Goal: Task Accomplishment & Management: Use online tool/utility

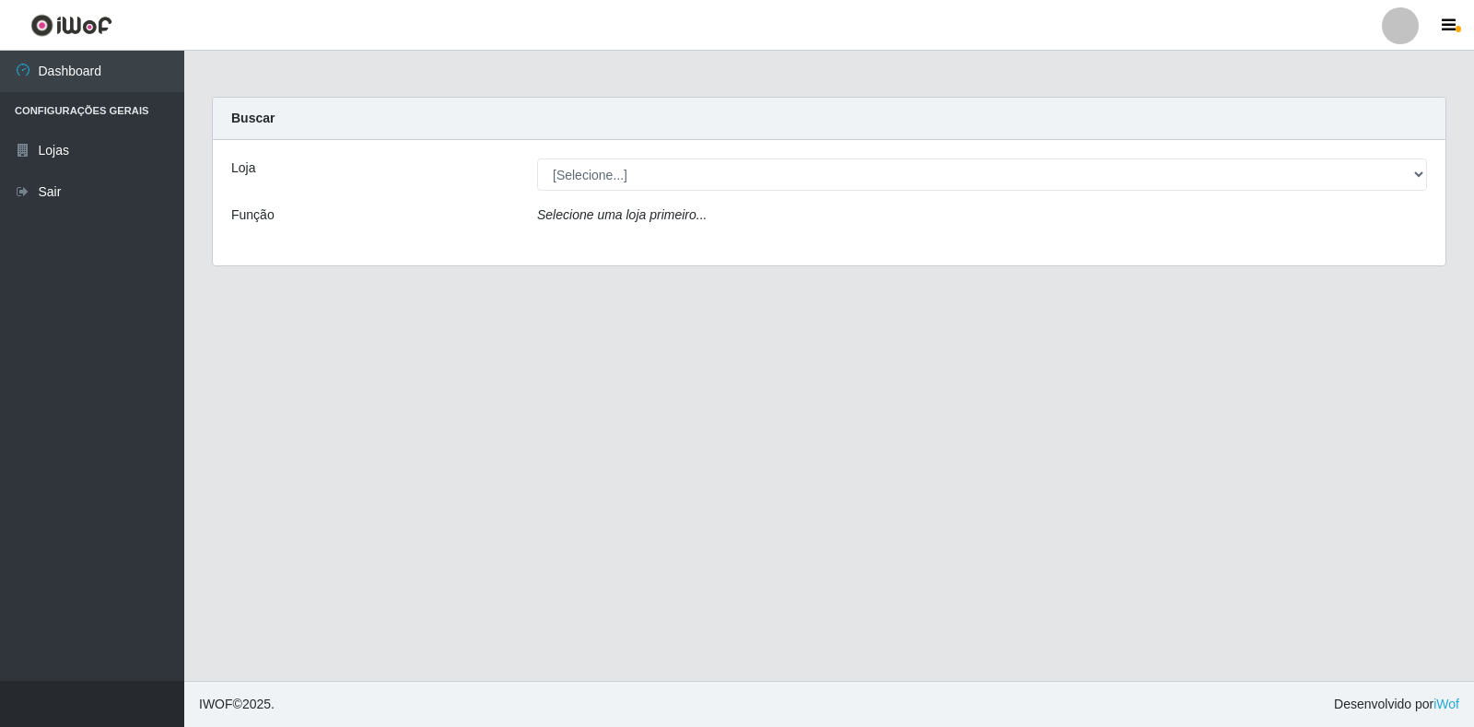
drag, startPoint x: 1421, startPoint y: 166, endPoint x: 919, endPoint y: 384, distance: 547.6
click at [919, 384] on main "Carregando... Buscar Loja [Selecione...] Extrabom - Loja 18 Goiabeiras Função S…" at bounding box center [829, 366] width 1290 height 630
click at [725, 193] on div "Loja [Selecione...] Extrabom - Loja 18 Goiabeiras Função Selecione uma loja pri…" at bounding box center [829, 202] width 1233 height 125
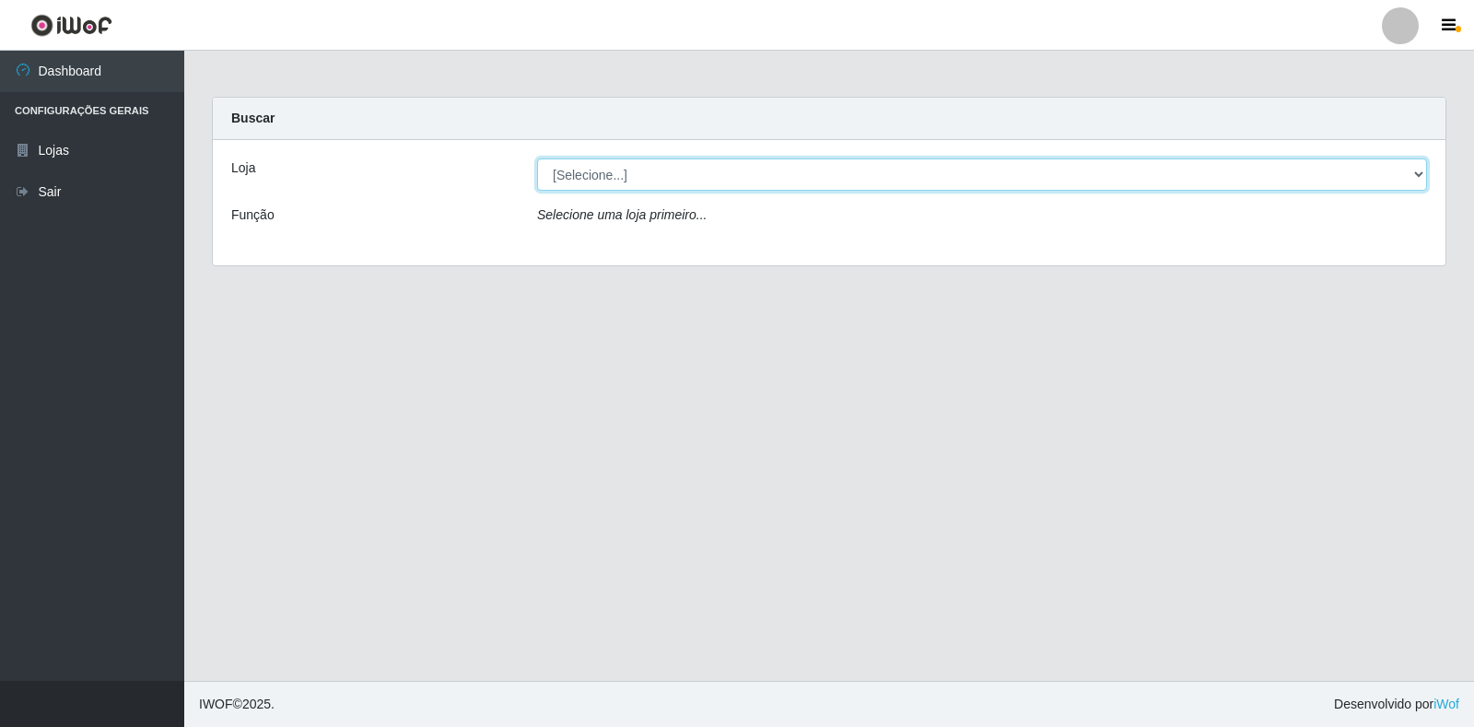
click at [686, 175] on select "[Selecione...] Extrabom - Loja 18 Goiabeiras" at bounding box center [982, 174] width 890 height 32
select select "501"
click at [537, 158] on select "[Selecione...] Extrabom - Loja 18 Goiabeiras" at bounding box center [982, 174] width 890 height 32
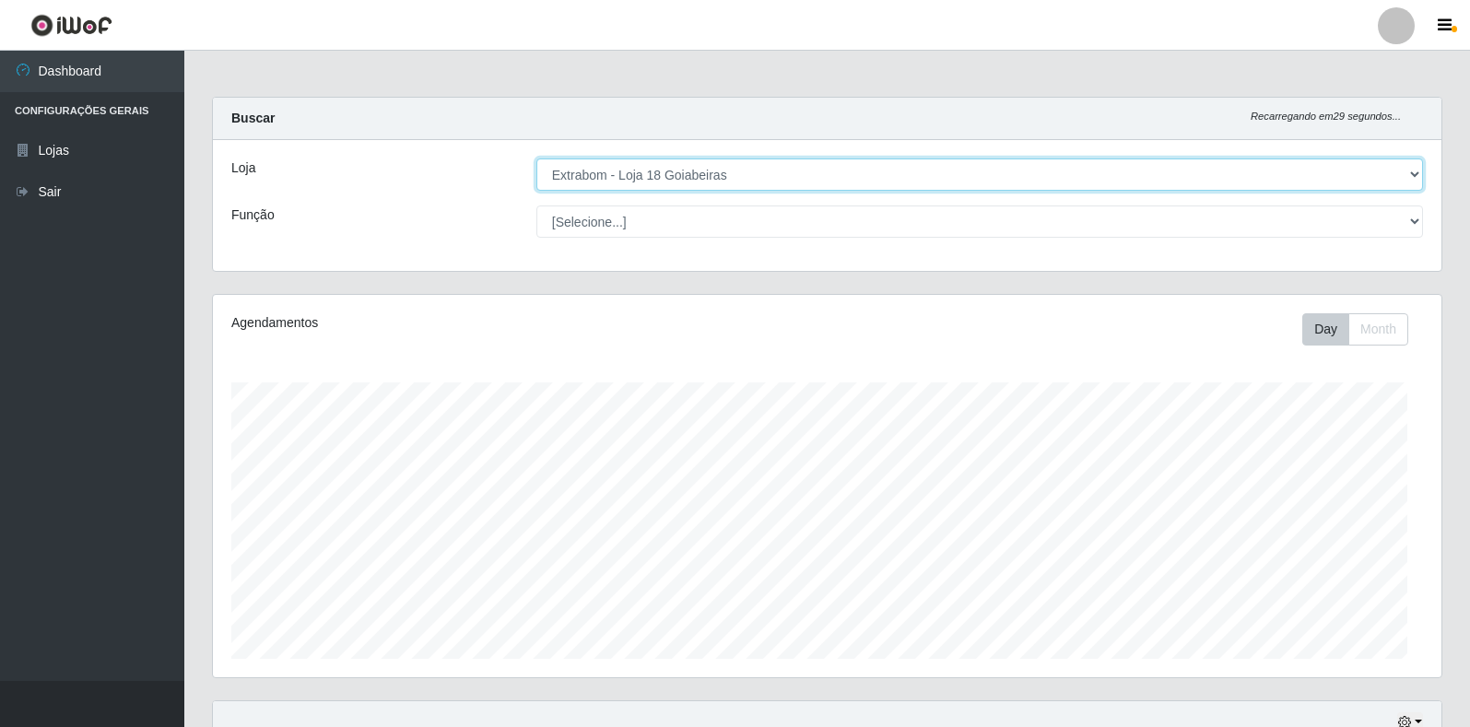
scroll to position [382, 1228]
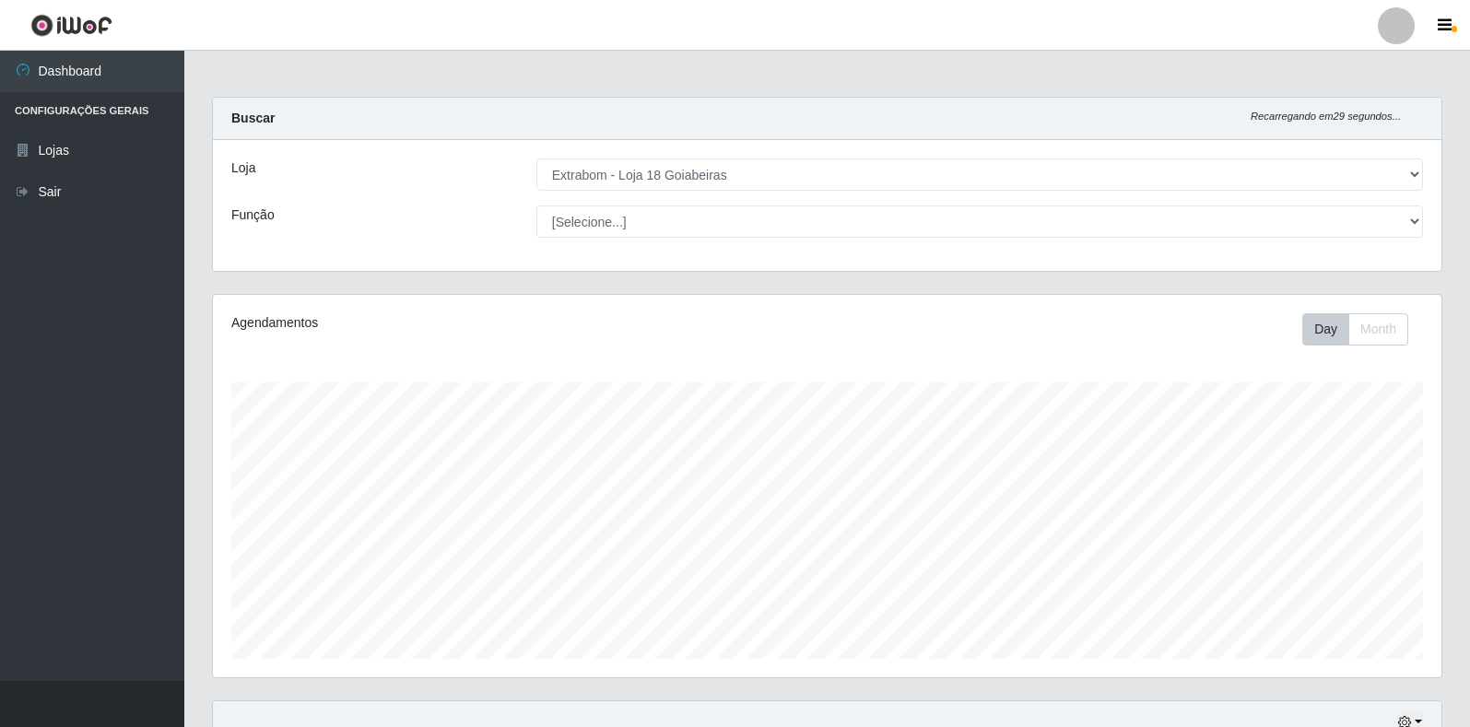
click at [776, 241] on div "Loja [Selecione...] Extrabom - Loja 18 Goiabeiras Função [Selecione...] ATENDEN…" at bounding box center [827, 205] width 1228 height 131
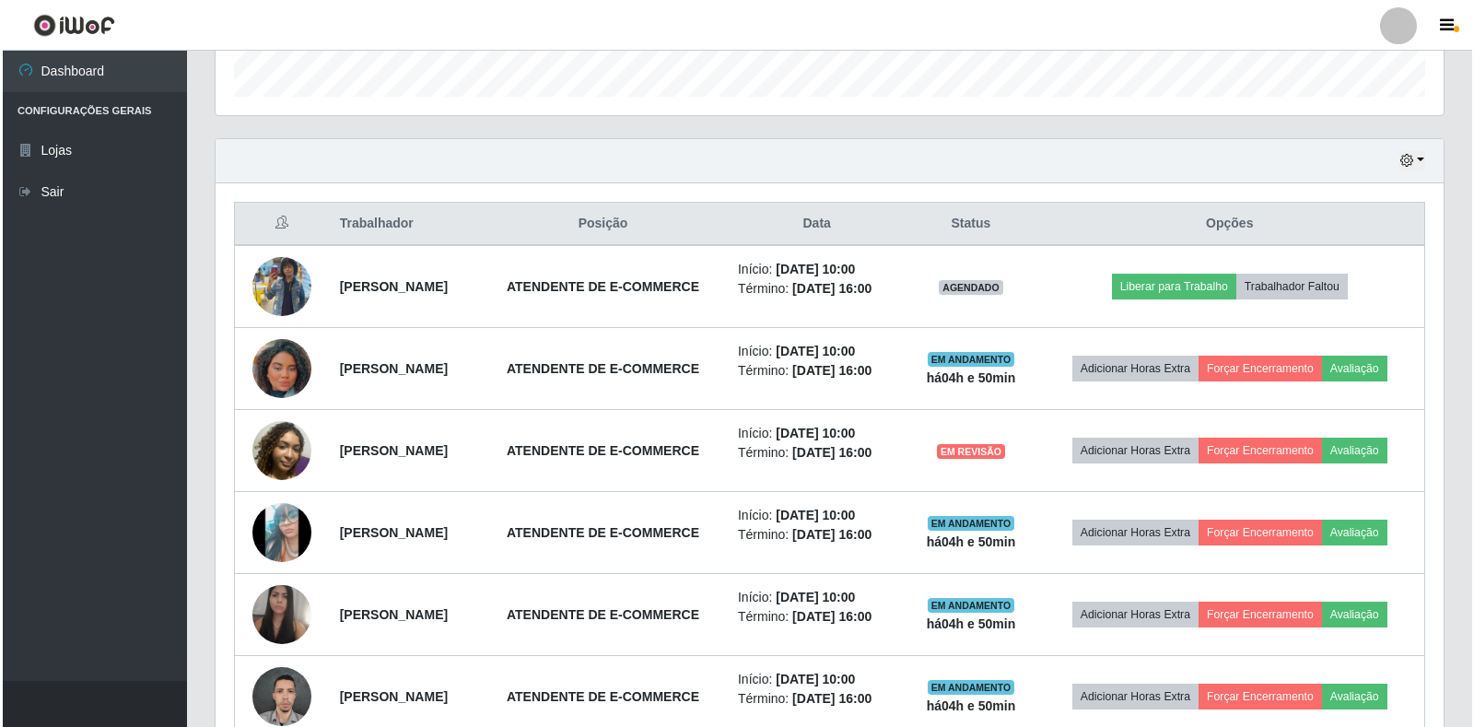
scroll to position [456, 0]
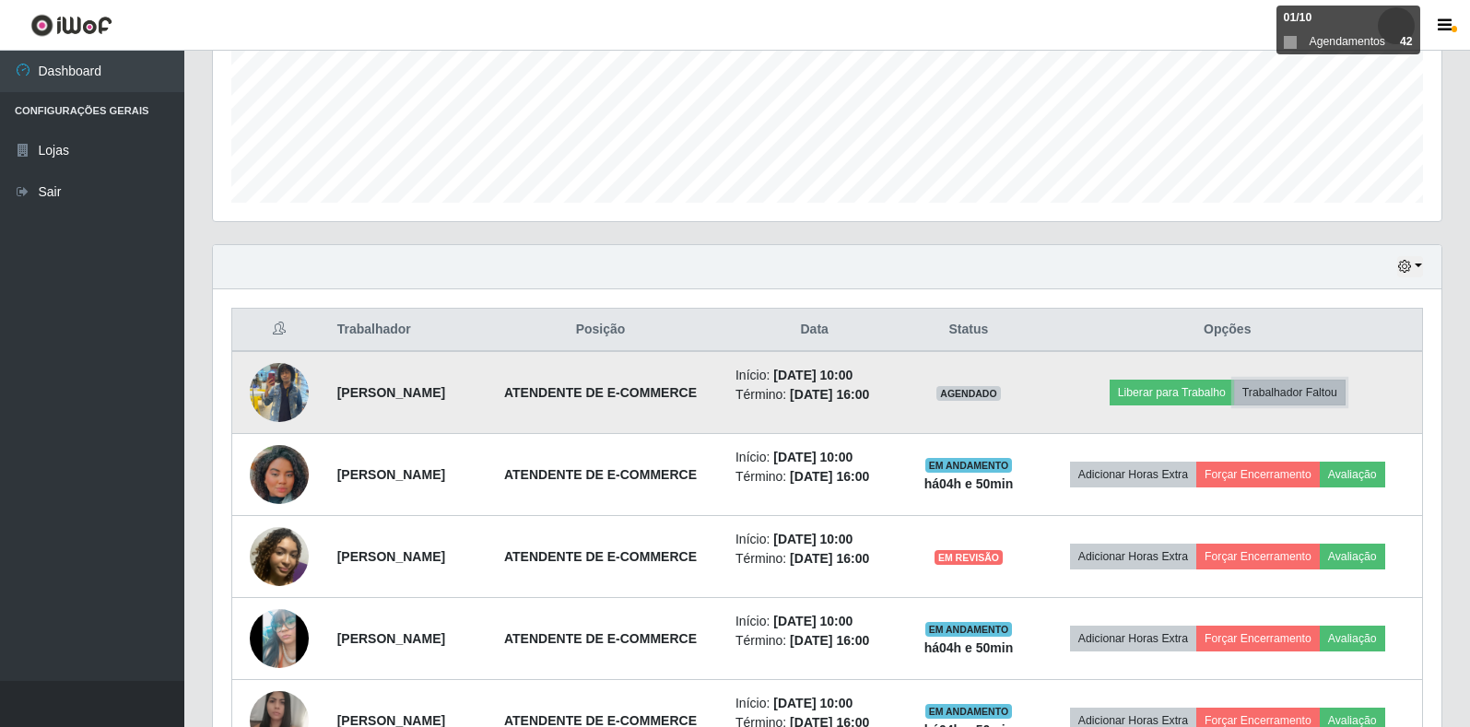
click at [1307, 395] on button "Trabalhador Faltou" at bounding box center [1289, 393] width 111 height 26
click at [1292, 388] on button "Trabalhador Faltou" at bounding box center [1289, 393] width 111 height 26
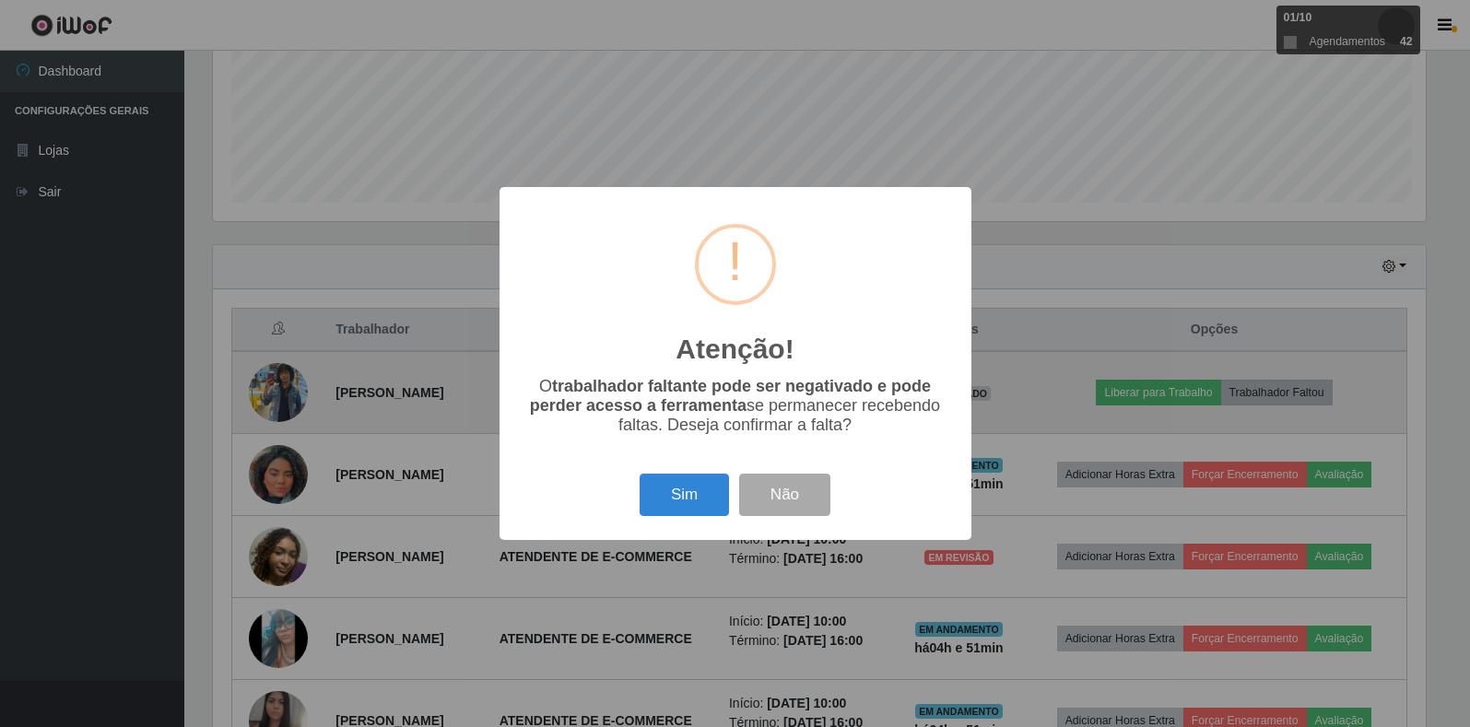
scroll to position [382, 1217]
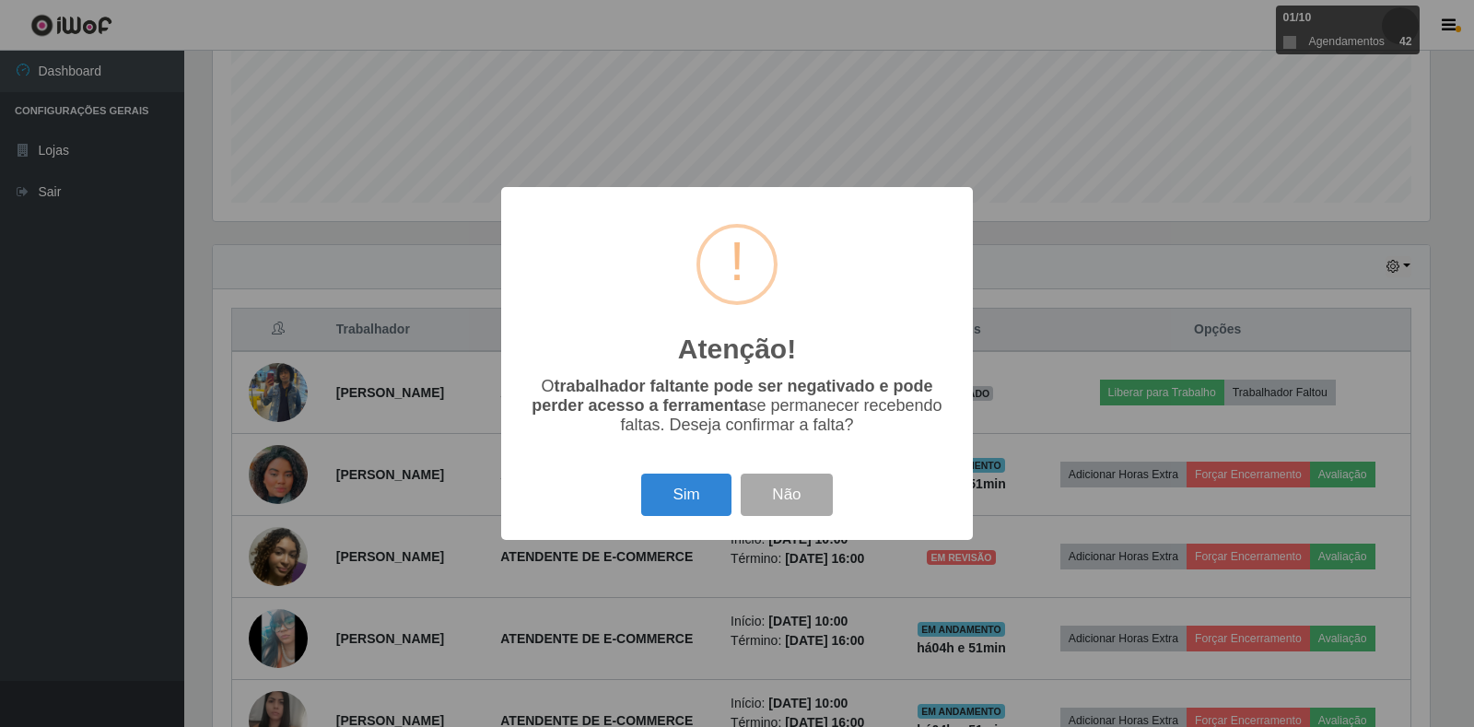
click at [688, 499] on button "Sim" at bounding box center [685, 495] width 89 height 43
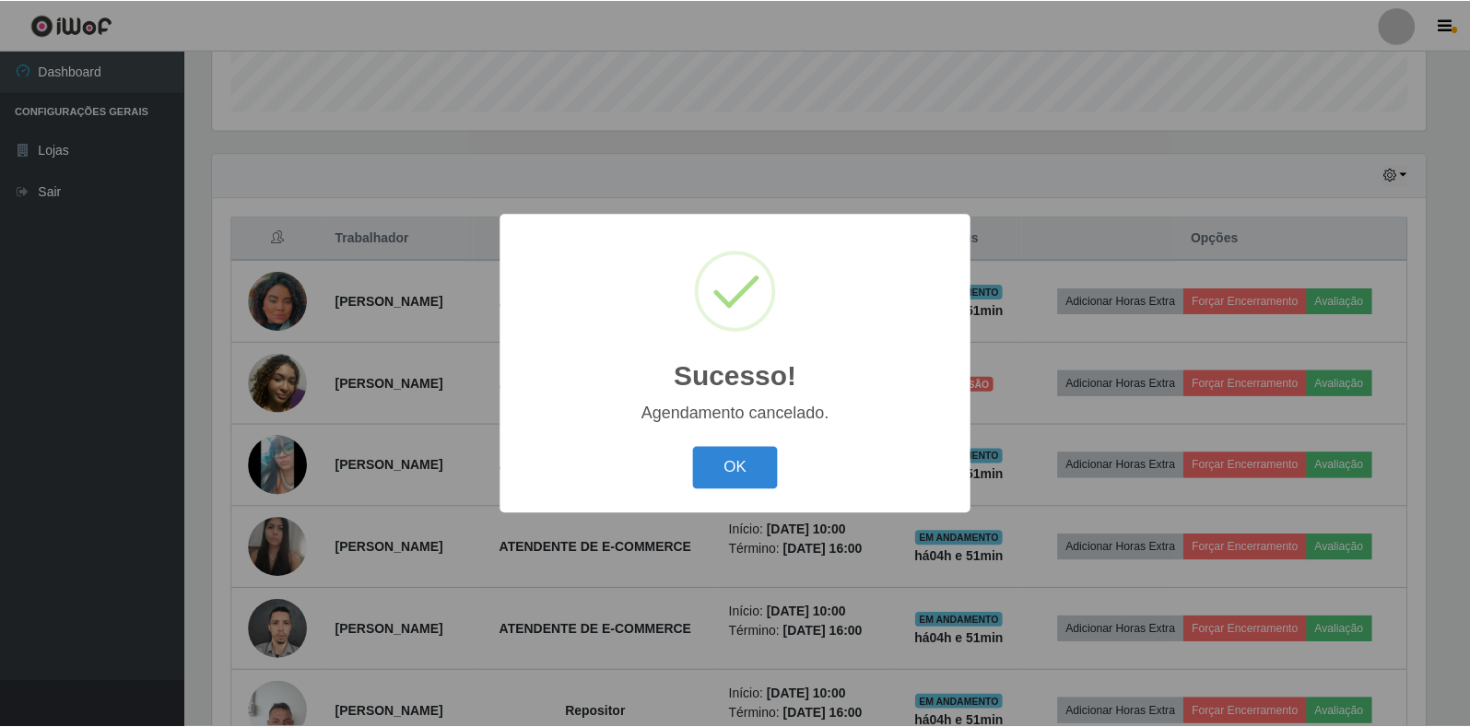
scroll to position [548, 0]
click at [738, 464] on button "OK" at bounding box center [738, 468] width 86 height 43
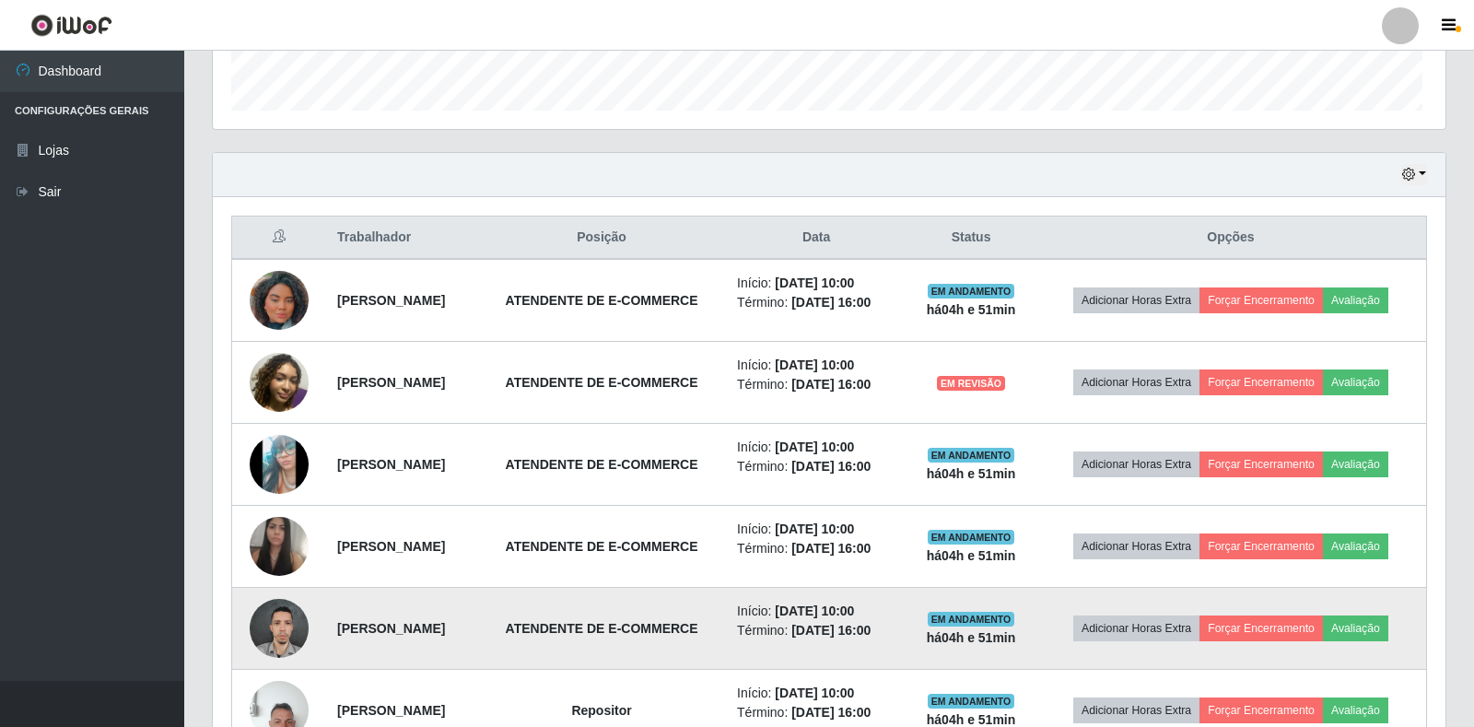
scroll to position [382, 1228]
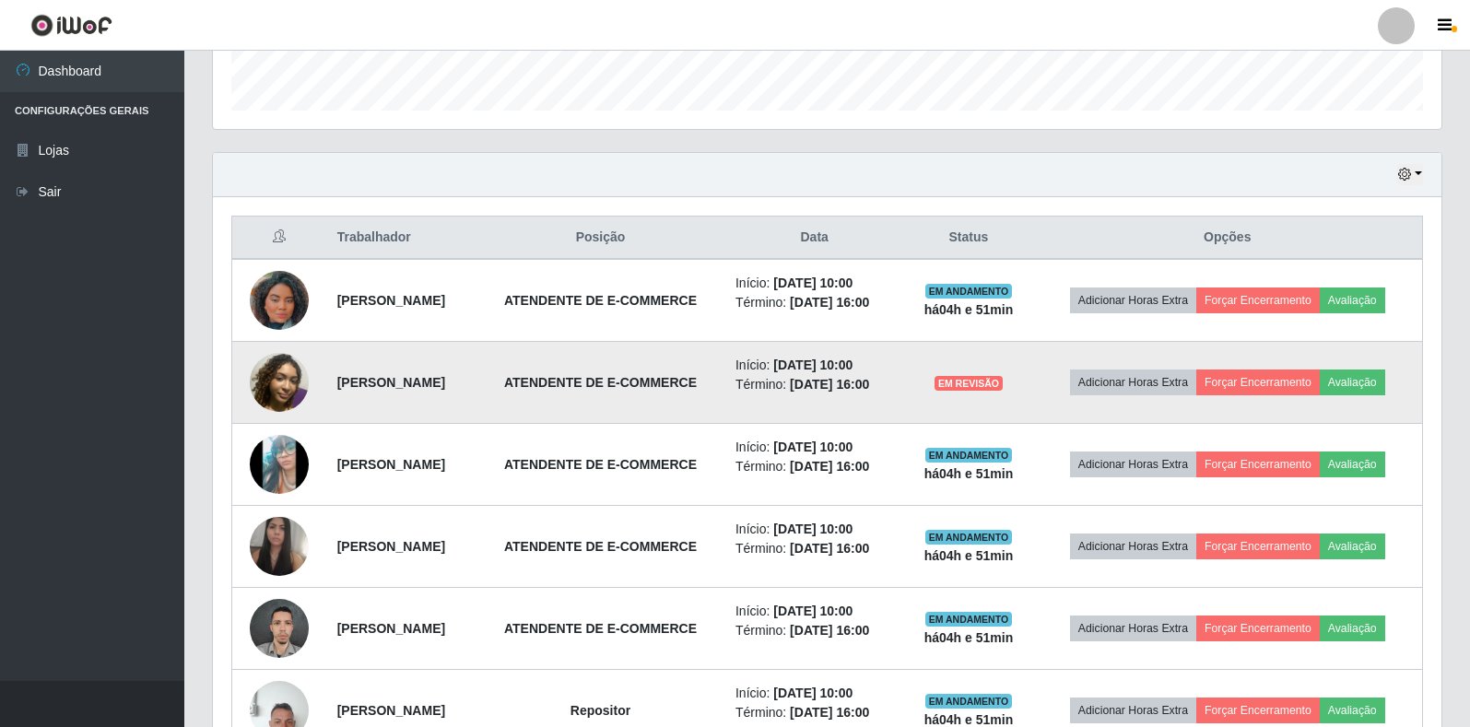
click at [278, 376] on img at bounding box center [279, 382] width 59 height 59
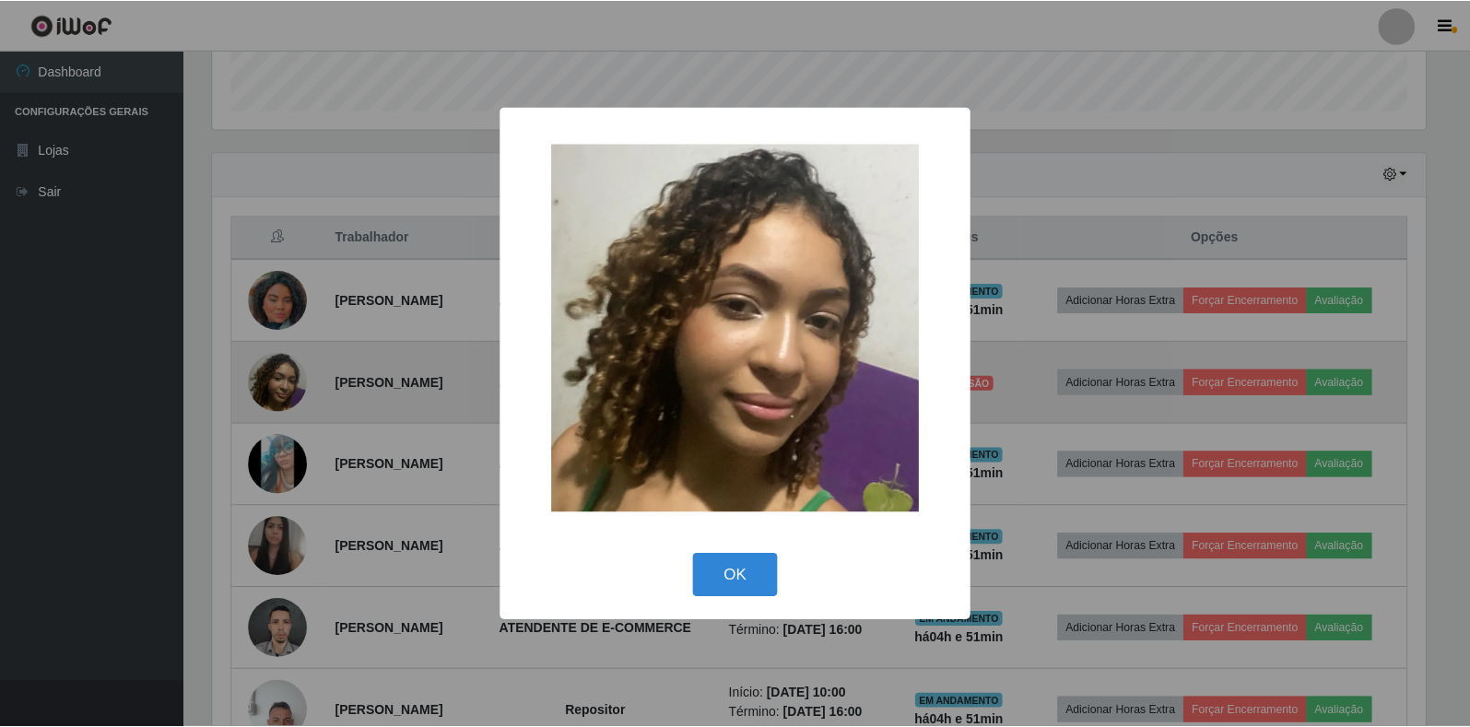
scroll to position [382, 1217]
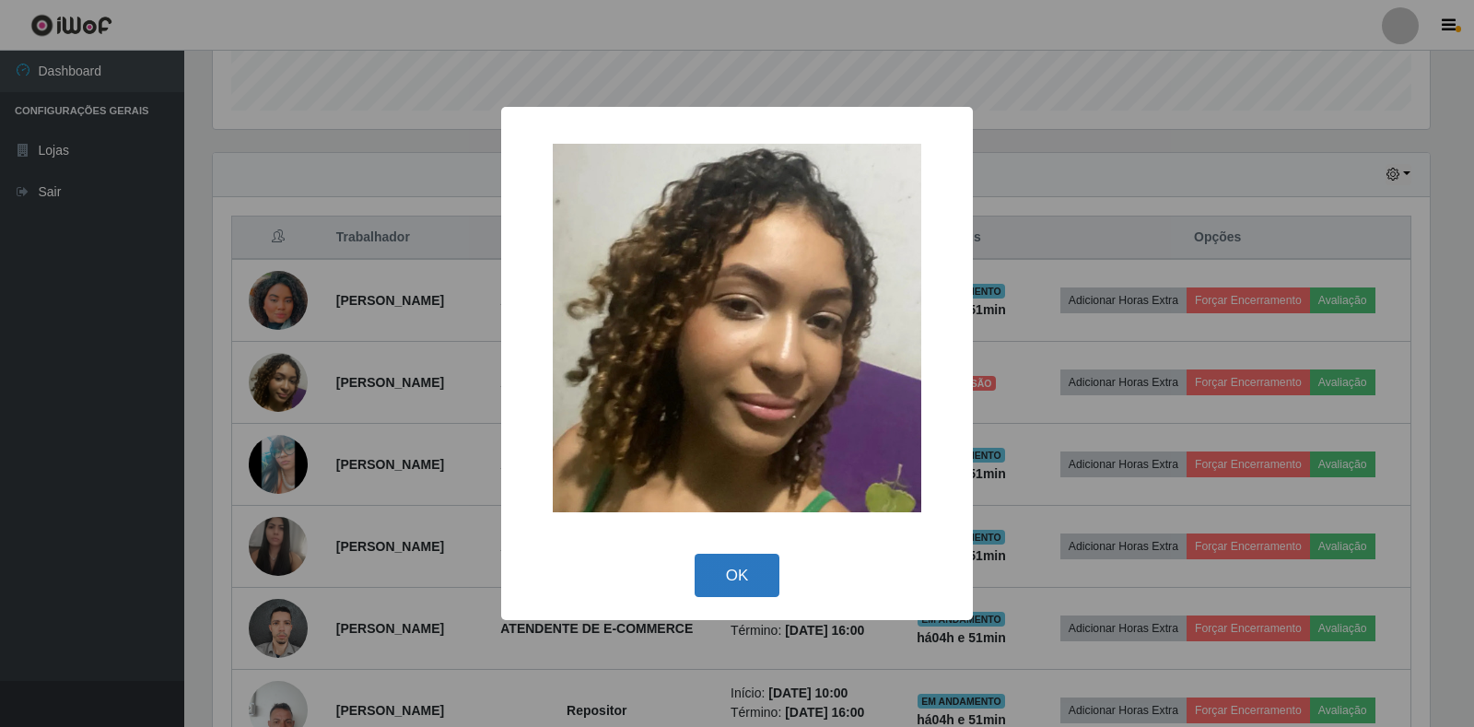
click at [717, 572] on button "OK" at bounding box center [738, 575] width 86 height 43
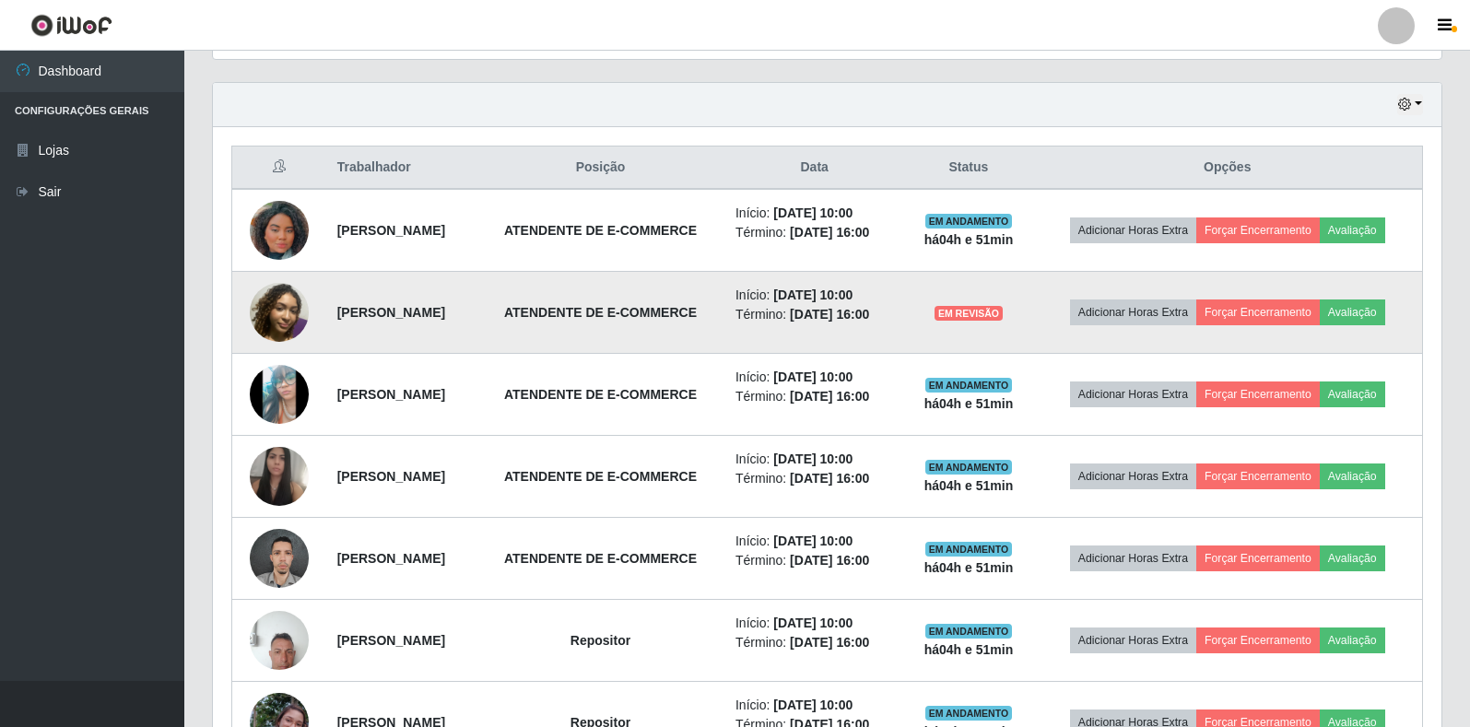
scroll to position [651, 0]
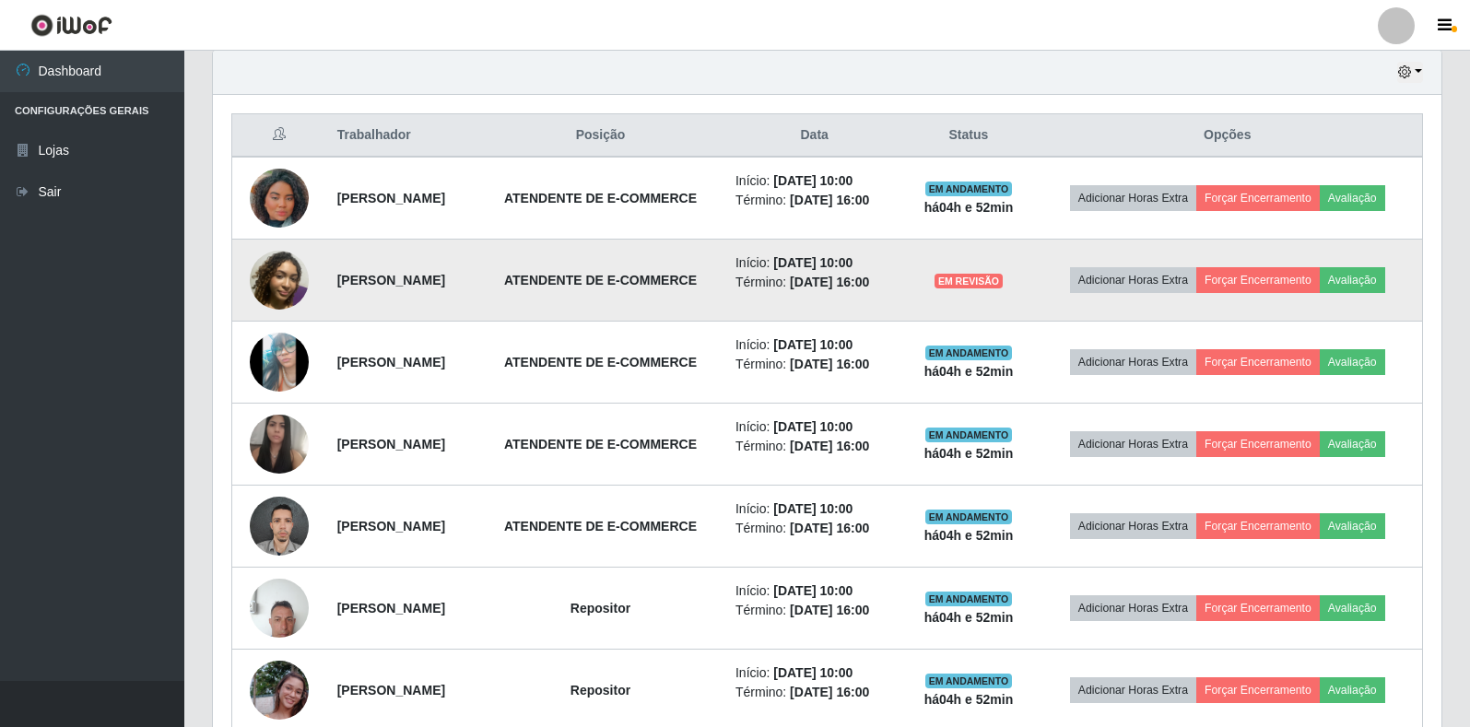
click at [1003, 281] on span "EM REVISÃO" at bounding box center [968, 281] width 68 height 15
click at [344, 273] on strong "[PERSON_NAME]" at bounding box center [391, 280] width 108 height 15
click at [262, 275] on img at bounding box center [279, 280] width 59 height 59
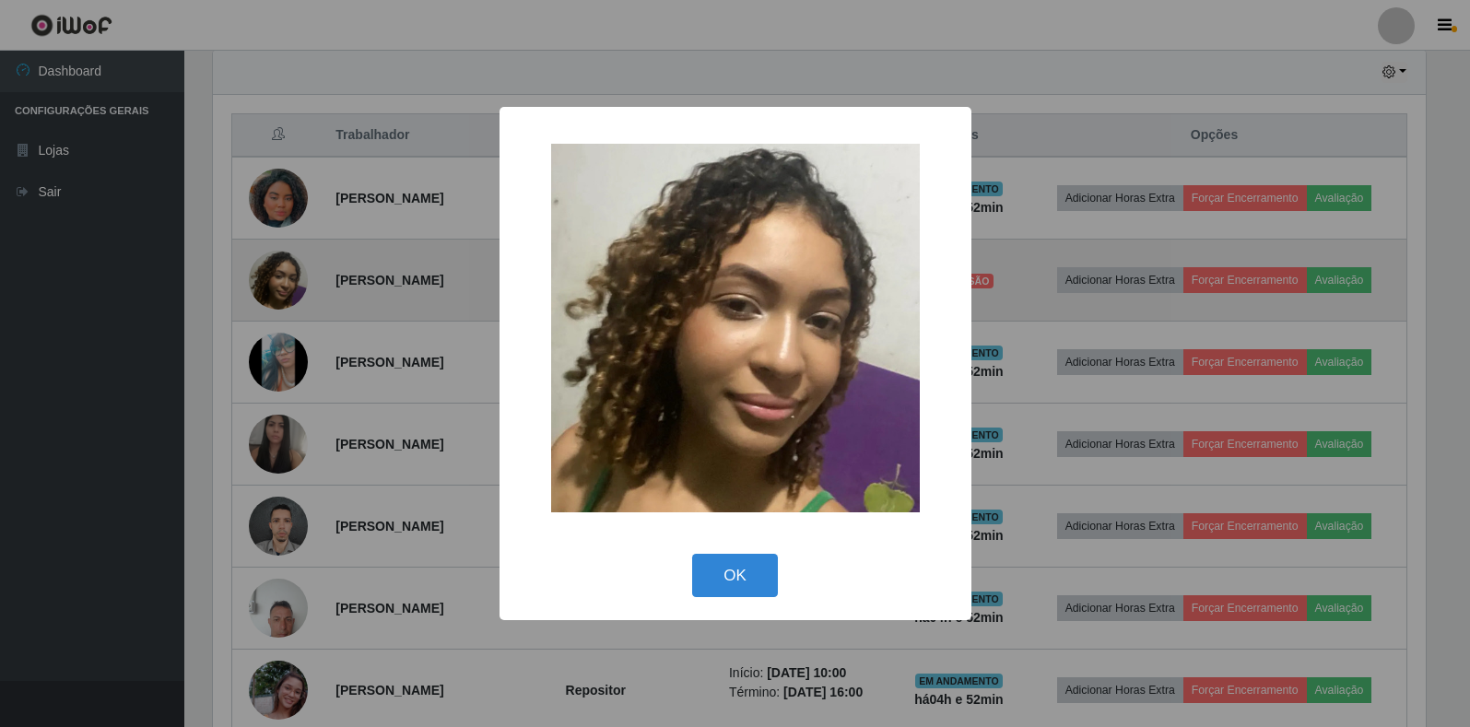
scroll to position [382, 1217]
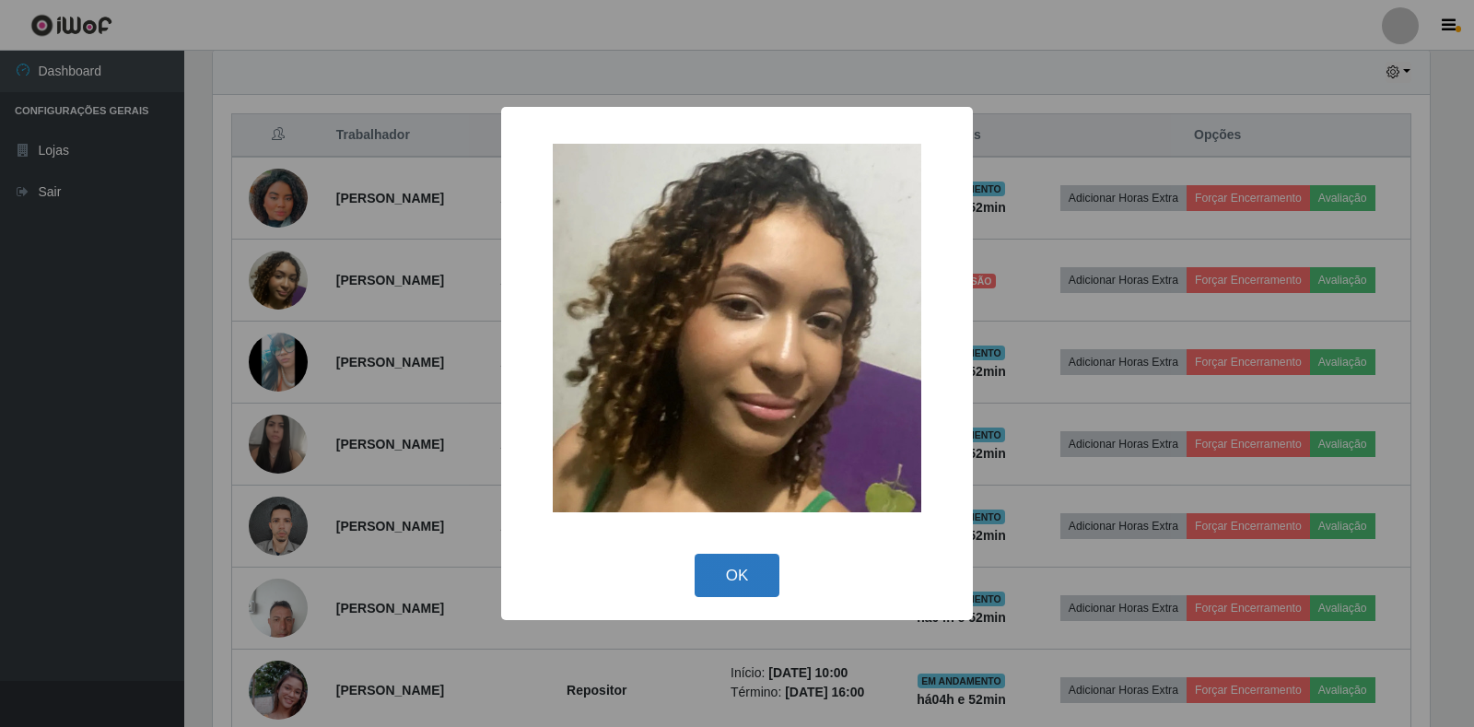
click at [726, 573] on button "OK" at bounding box center [738, 575] width 86 height 43
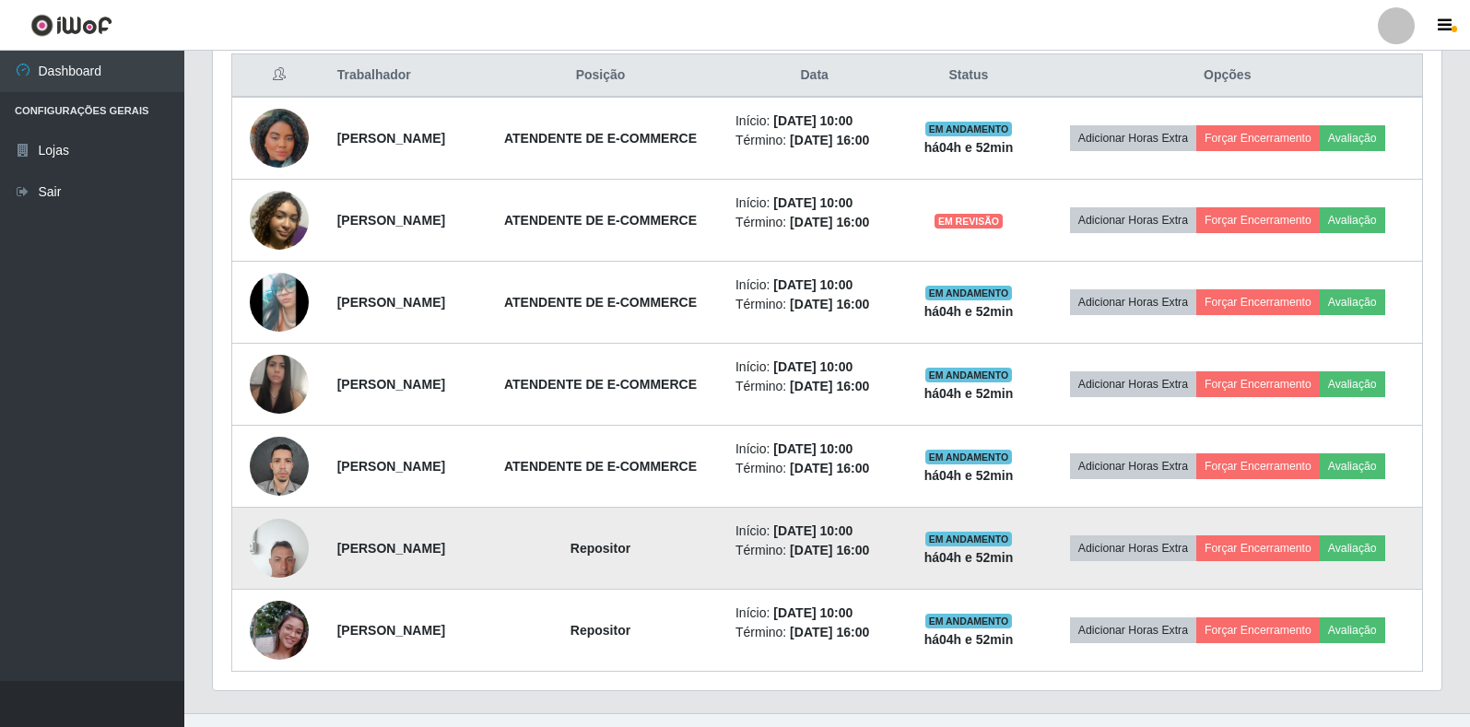
scroll to position [743, 0]
